Goal: Navigation & Orientation: Find specific page/section

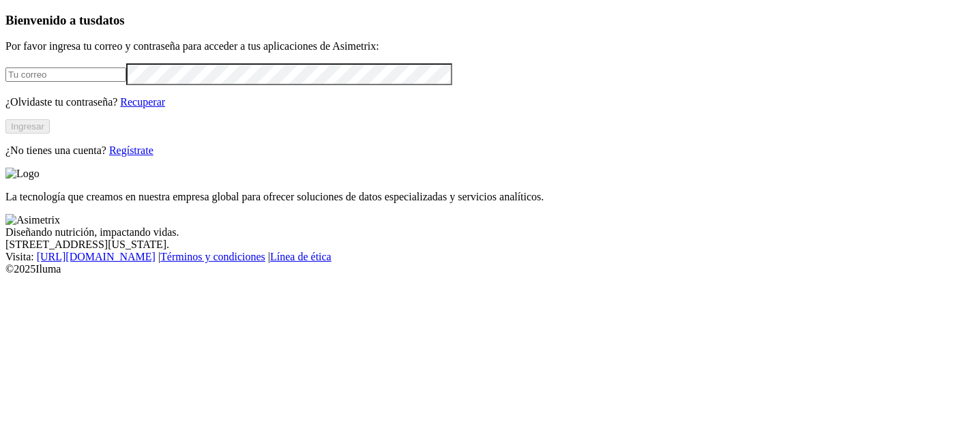
type input "[PERSON_NAME][EMAIL_ADDRESS][PERSON_NAME][DOMAIN_NAME]"
click at [50, 134] on button "Ingresar" at bounding box center [27, 126] width 44 height 14
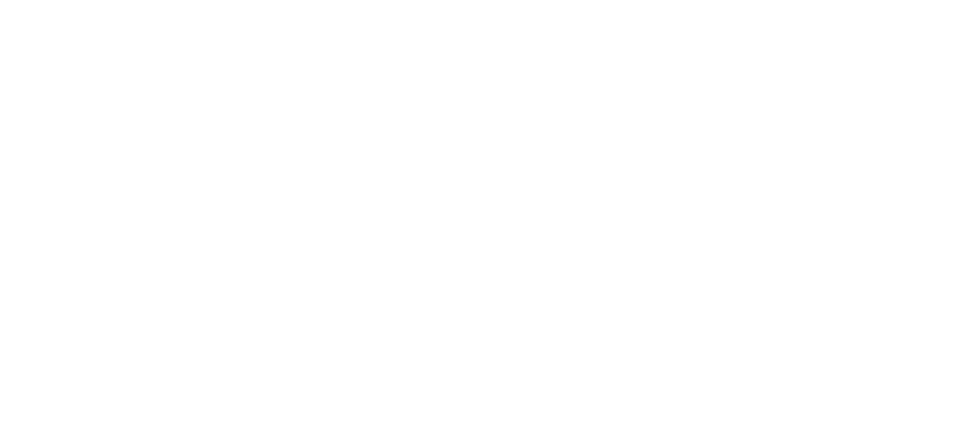
click at [796, 126] on div at bounding box center [490, 221] width 970 height 443
